Goal: Navigation & Orientation: Find specific page/section

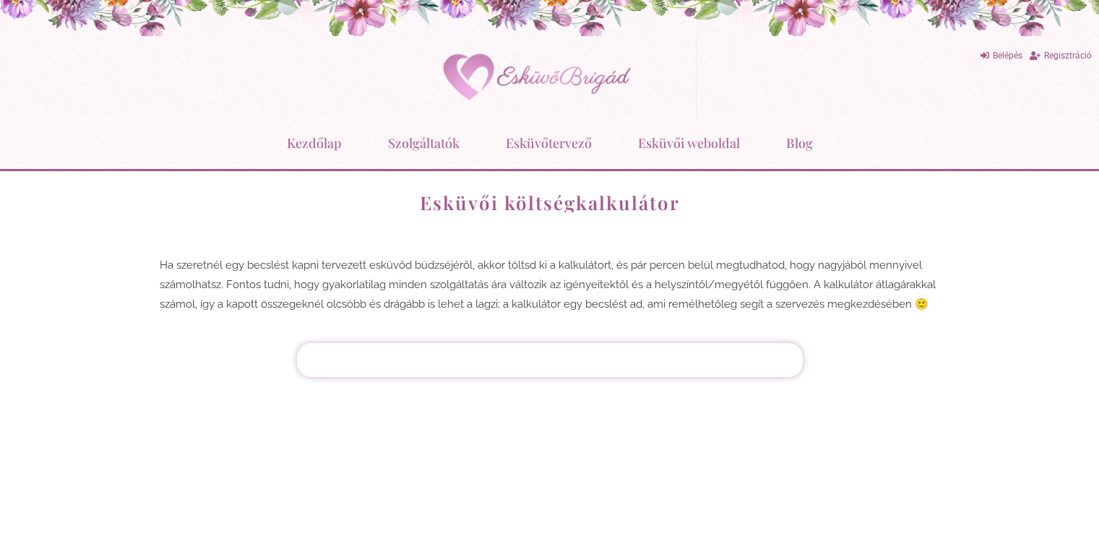
click at [590, 360] on div at bounding box center [550, 361] width 492 height 20
drag, startPoint x: 583, startPoint y: 351, endPoint x: 593, endPoint y: 332, distance: 21.3
click at [584, 345] on div "Vendégek száma Vacsora Étel [GEOGRAPHIC_DATA] Vacsora Éjféli falat Ital Alap it…" at bounding box center [550, 360] width 506 height 34
click at [852, 245] on div "Ha szeretnél egy becslést kapni tervezett esküvőd büdzséjéről, akkor töltsd ki …" at bounding box center [550, 288] width 810 height 95
drag, startPoint x: 801, startPoint y: 337, endPoint x: 740, endPoint y: 317, distance: 64.0
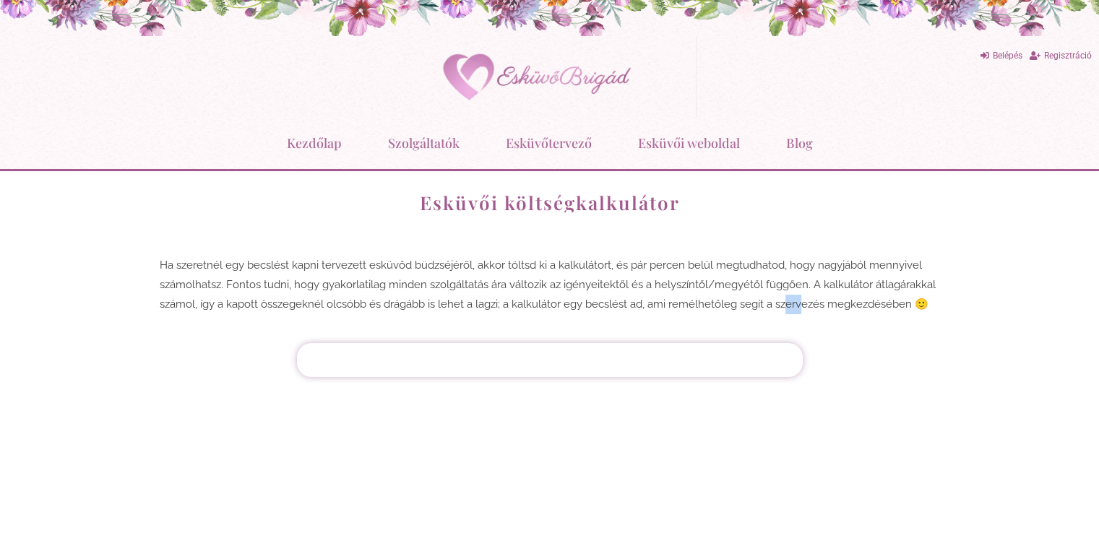
click at [753, 322] on div "Esküvői költségkalkulátor Ha szeretnél egy becslést kapni tervezett esküvőd büd…" at bounding box center [550, 257] width 824 height 172
click at [591, 286] on p "Ha szeretnél egy becslést kapni tervezett esküvőd büdzséjéről, akkor töltsd ki …" at bounding box center [550, 285] width 781 height 59
click at [535, 287] on p "Ha szeretnél egy becslést kapni tervezett esküvőd büdzséjéről, akkor töltsd ki …" at bounding box center [550, 285] width 781 height 59
click at [419, 301] on p "Ha szeretnél egy becslést kapni tervezett esküvőd büdzséjéről, akkor töltsd ki …" at bounding box center [550, 285] width 781 height 59
click at [587, 218] on div "Esküvői költségkalkulátor" at bounding box center [550, 203] width 810 height 48
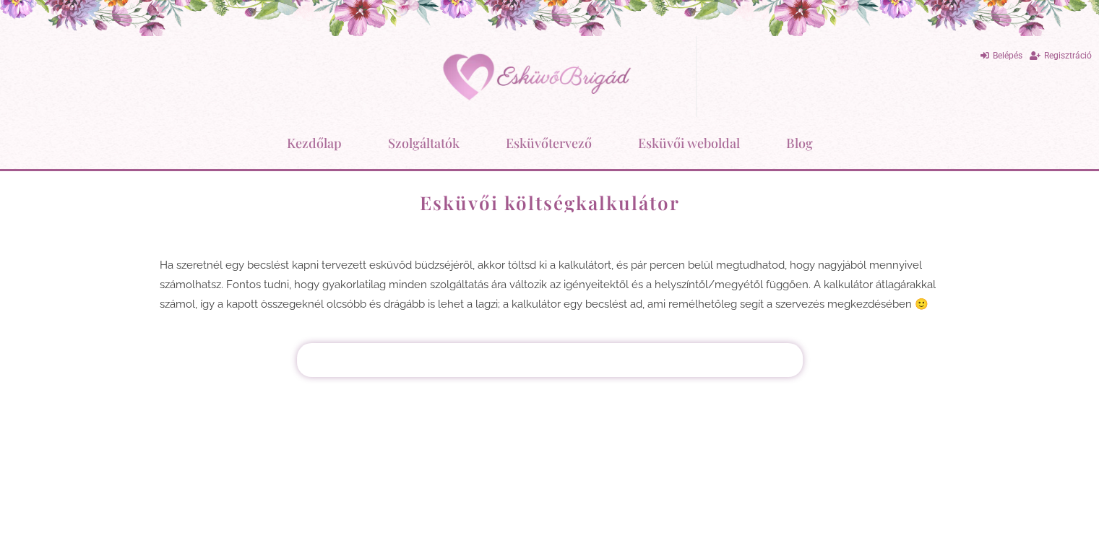
click at [549, 362] on div at bounding box center [550, 361] width 492 height 20
drag, startPoint x: 542, startPoint y: 361, endPoint x: 492, endPoint y: 360, distance: 50.6
click at [492, 360] on div at bounding box center [550, 361] width 492 height 20
click at [286, 339] on div "Esküvői költségkalkulátor Ha szeretnél egy becslést kapni tervezett esküvőd büd…" at bounding box center [550, 257] width 824 height 172
click at [369, 285] on p "Ha szeretnél egy becslést kapni tervezett esküvőd büdzséjéről, akkor töltsd ki …" at bounding box center [550, 285] width 781 height 59
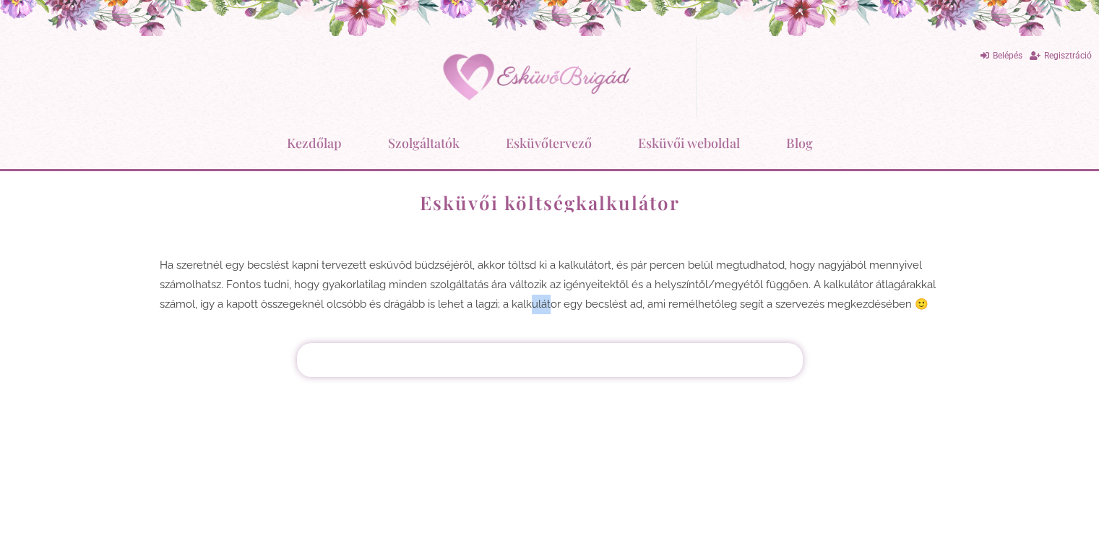
drag, startPoint x: 545, startPoint y: 296, endPoint x: 645, endPoint y: 327, distance: 104.7
click at [575, 296] on p "Ha szeretnél egy becslést kapni tervezett esküvőd büdzséjéről, akkor töltsd ki …" at bounding box center [550, 285] width 781 height 59
drag, startPoint x: 584, startPoint y: 382, endPoint x: 590, endPoint y: 377, distance: 8.2
click at [581, 382] on div "Belépés Regisztráció Instagram Kezdőlap Szolgáltatók Esküvőtervező Esküvői költ…" at bounding box center [549, 266] width 1099 height 533
click at [567, 142] on link "Esküvőtervező" at bounding box center [549, 143] width 86 height 38
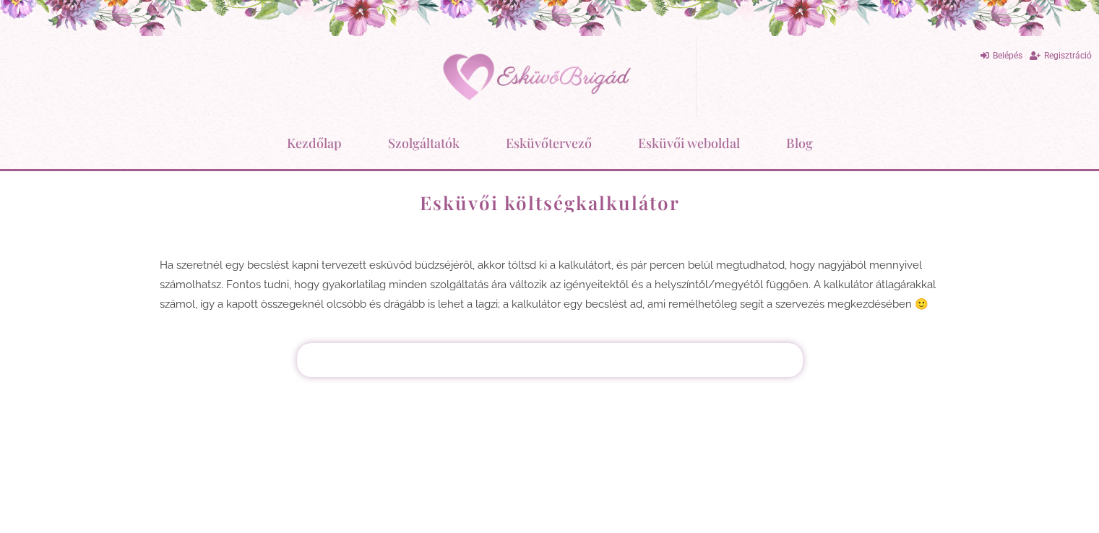
click at [590, 362] on div at bounding box center [550, 361] width 492 height 20
click at [590, 356] on div at bounding box center [550, 361] width 492 height 20
click at [585, 352] on div at bounding box center [550, 361] width 492 height 20
drag, startPoint x: 585, startPoint y: 352, endPoint x: 61, endPoint y: 56, distance: 602.7
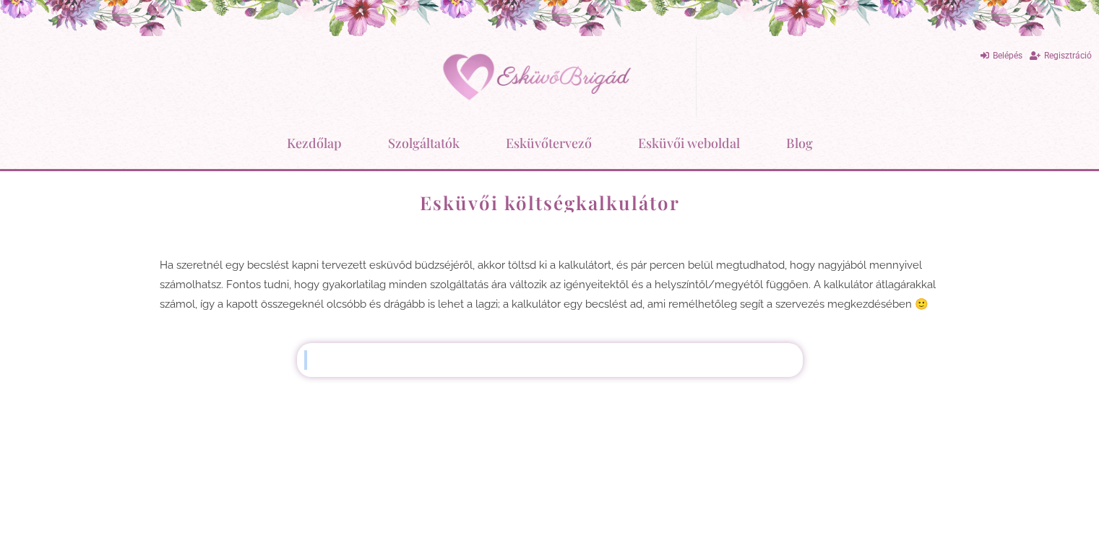
click at [559, 345] on div "Vendégek száma Vacsora Étel [GEOGRAPHIC_DATA] Vacsora Éjféli falat Ital Alap it…" at bounding box center [550, 360] width 506 height 34
click at [347, 346] on div "Vendégek száma Vacsora Étel [GEOGRAPHIC_DATA] Vacsora Éjféli falat Ital Alap it…" at bounding box center [550, 360] width 506 height 34
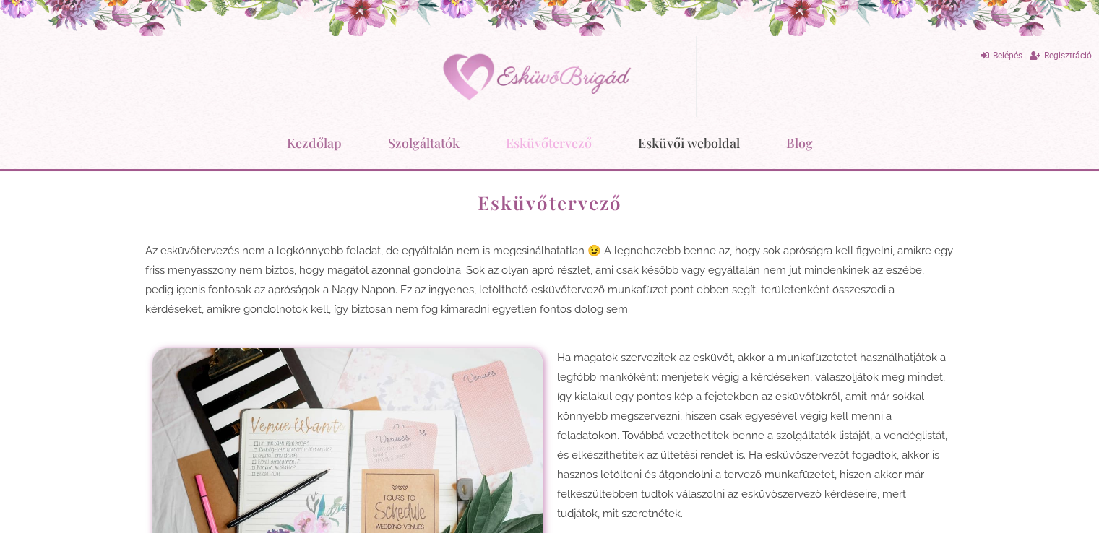
click at [703, 147] on link "Esküvői weboldal" at bounding box center [689, 143] width 102 height 38
